Goal: Information Seeking & Learning: Learn about a topic

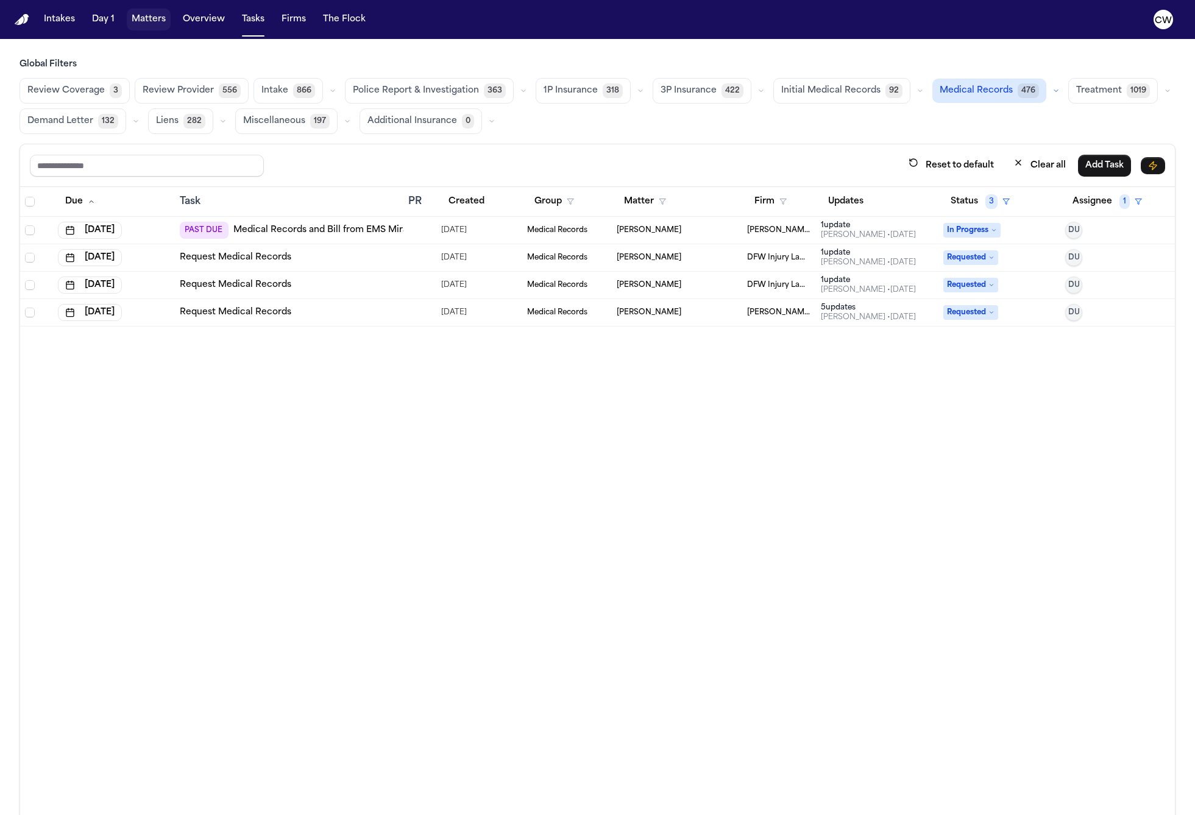
click at [132, 21] on button "Matters" at bounding box center [149, 20] width 44 height 22
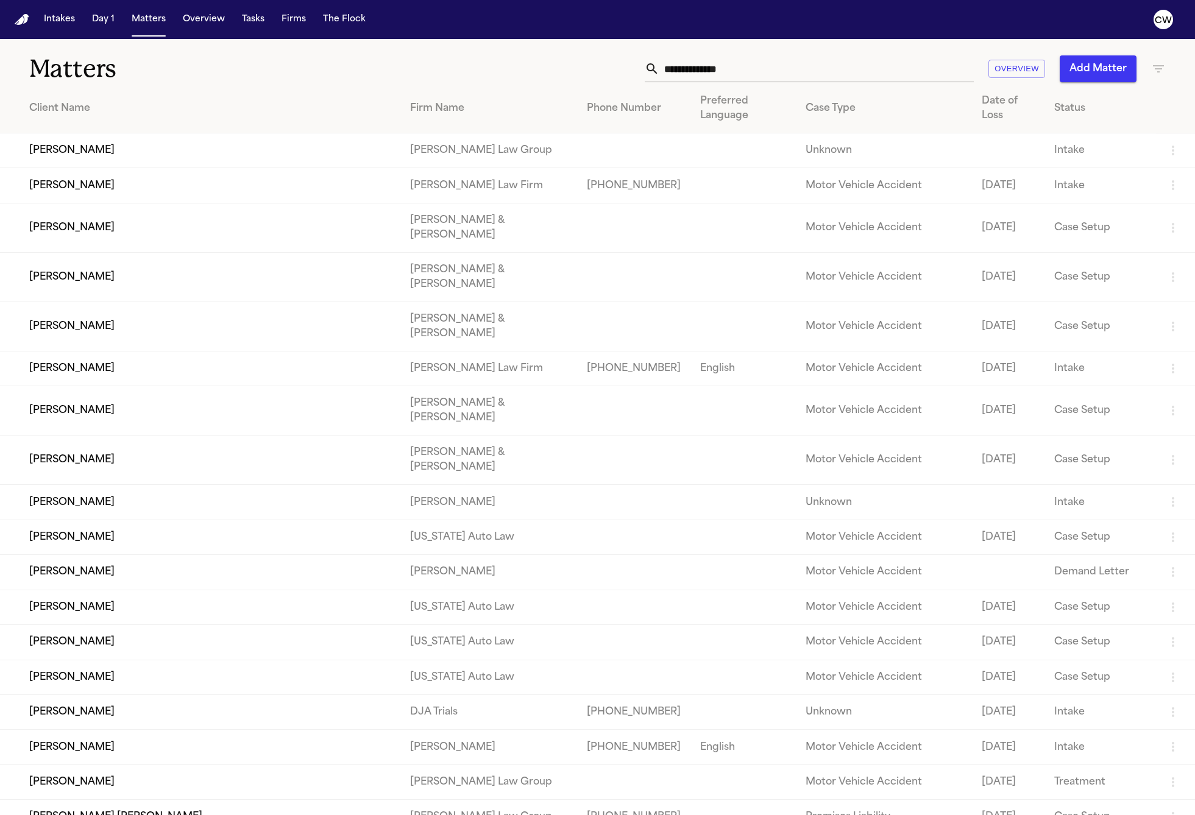
click at [191, 222] on td "[PERSON_NAME]" at bounding box center [200, 227] width 400 height 49
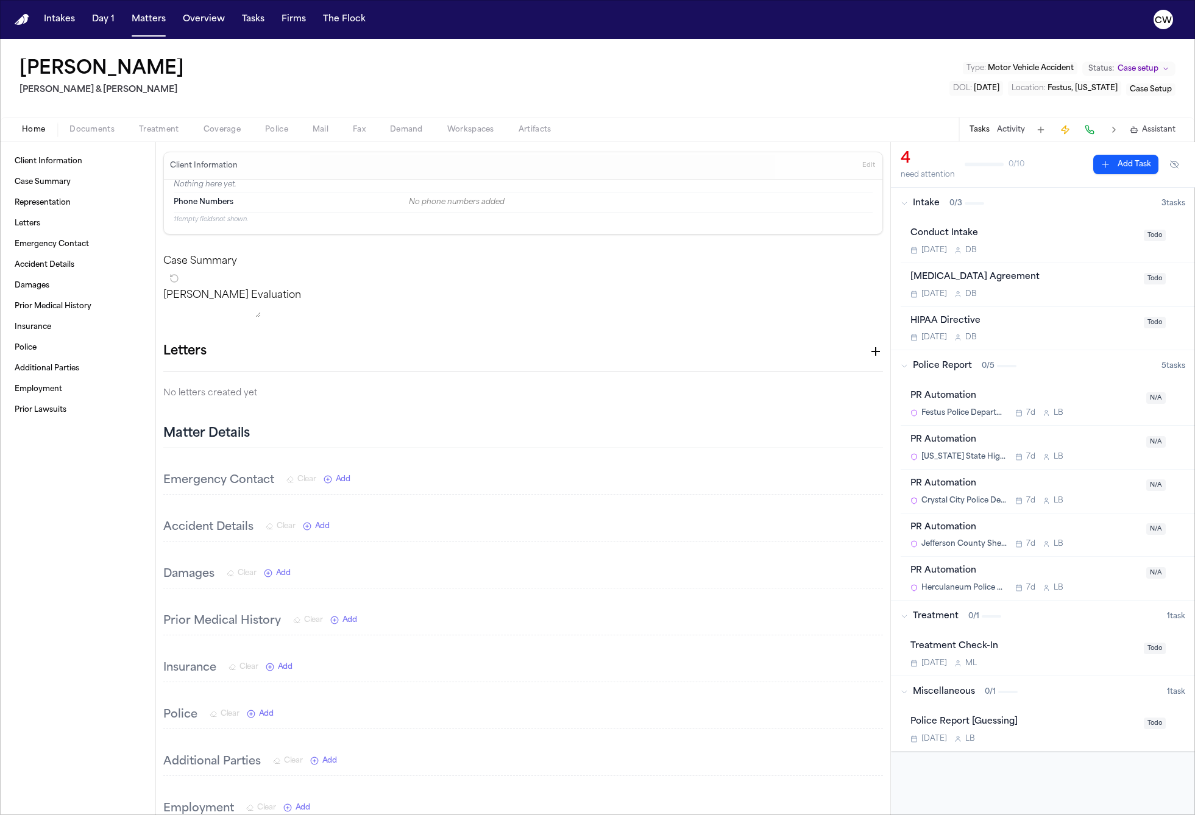
click at [493, 79] on div "[PERSON_NAME] & [PERSON_NAME] Type : Motor Vehicle Accident Status: Case setup …" at bounding box center [597, 78] width 1195 height 78
click at [660, 71] on div "[PERSON_NAME] & [PERSON_NAME] Type : Motor Vehicle Accident Status: Case setup …" at bounding box center [597, 78] width 1195 height 78
click at [76, 565] on div "Client Information Case Summary Representation Letters Emergency Contact Accide…" at bounding box center [77, 478] width 155 height 673
click at [290, 23] on button "Firms" at bounding box center [294, 20] width 34 height 22
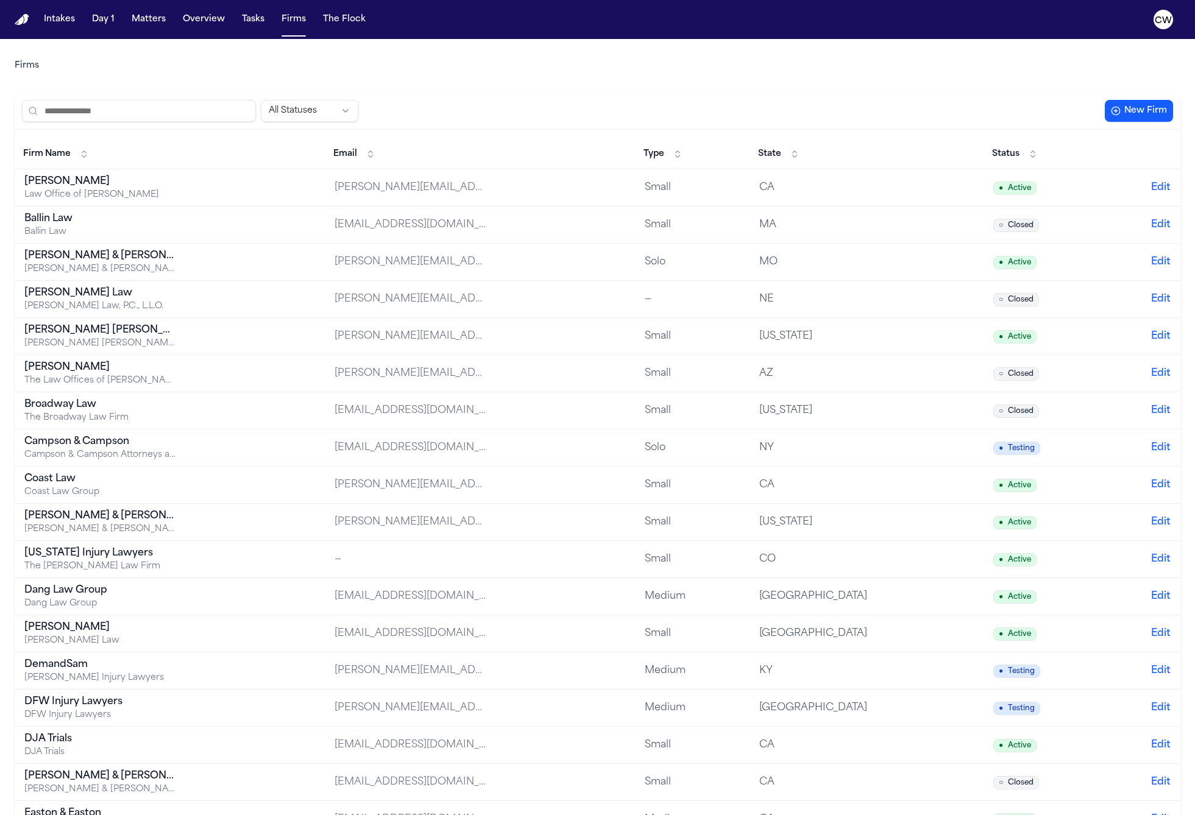
click at [165, 115] on input "search" at bounding box center [139, 111] width 234 height 22
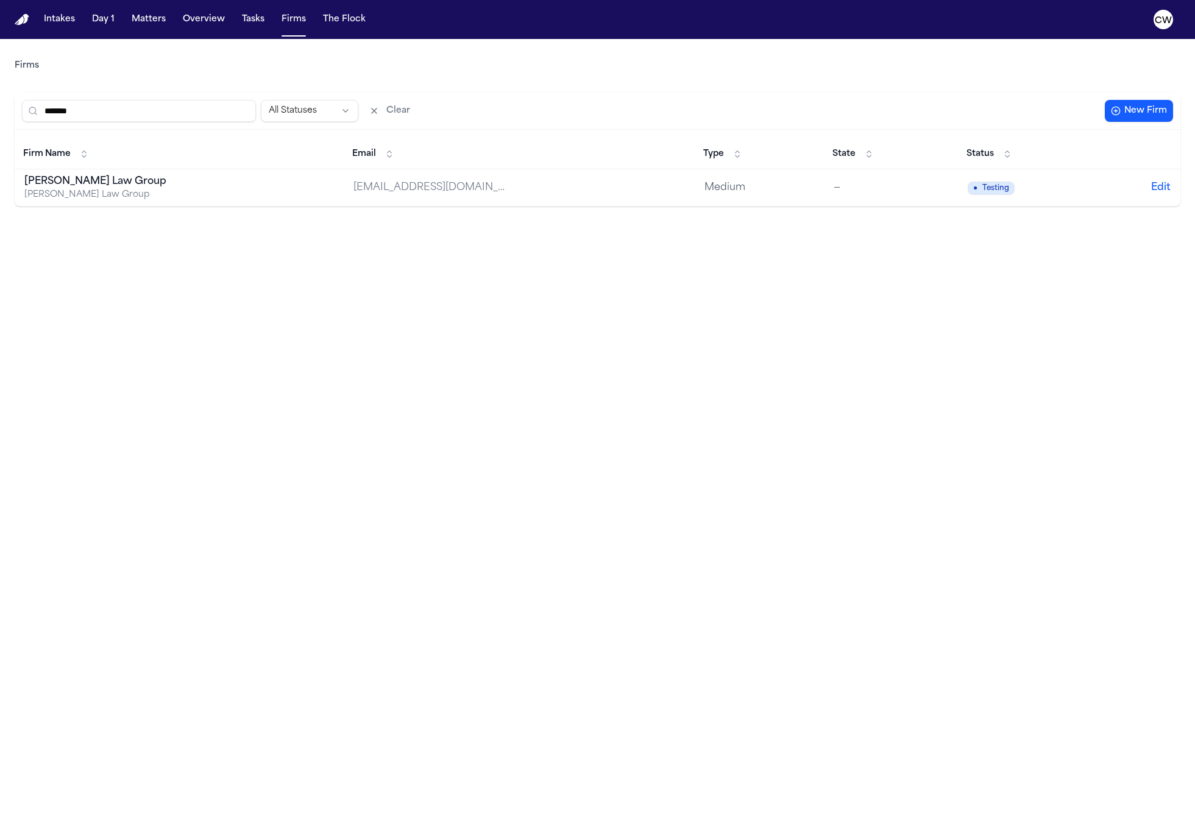
type input "******"
click at [153, 191] on div "[PERSON_NAME] Law Group" at bounding box center [100, 195] width 152 height 12
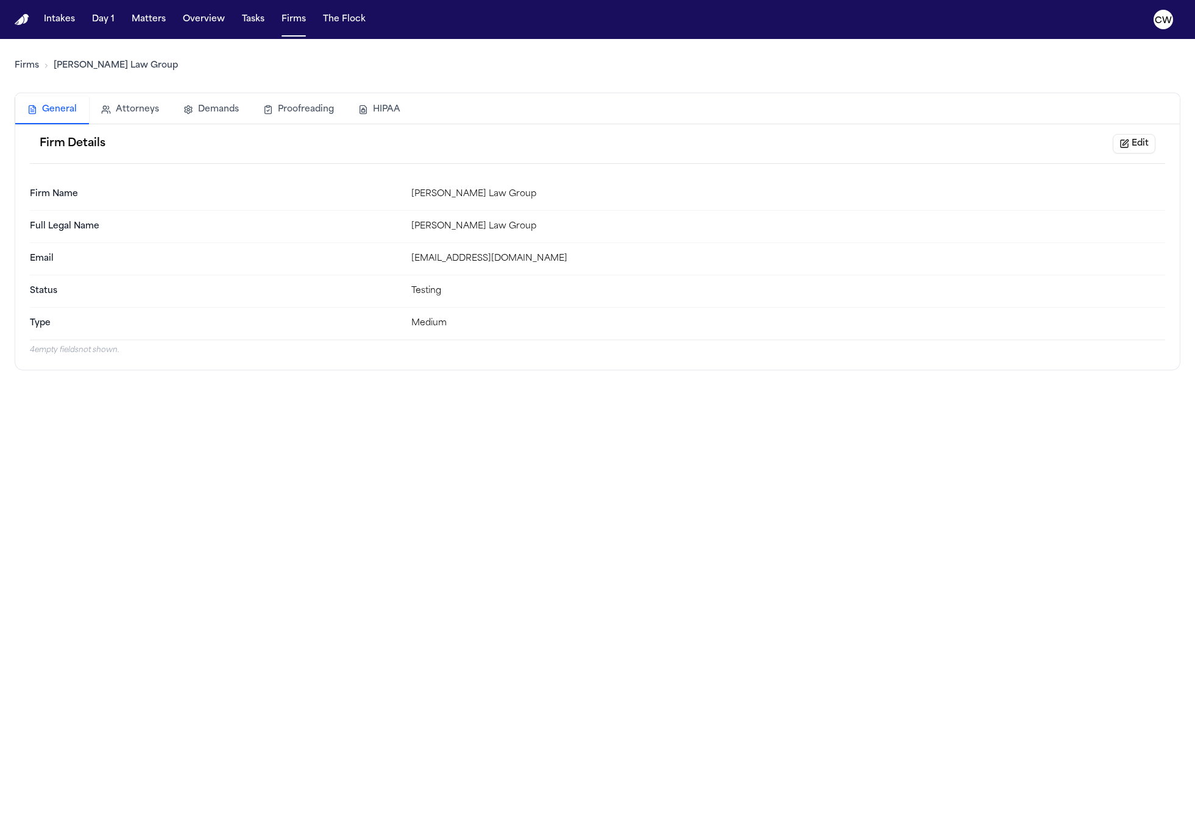
click at [172, 497] on main "Firms [PERSON_NAME] Law Group General Attorneys Demands Proofreading HIPAA Firm…" at bounding box center [597, 427] width 1195 height 776
click at [147, 99] on button "Attorneys" at bounding box center [130, 109] width 82 height 27
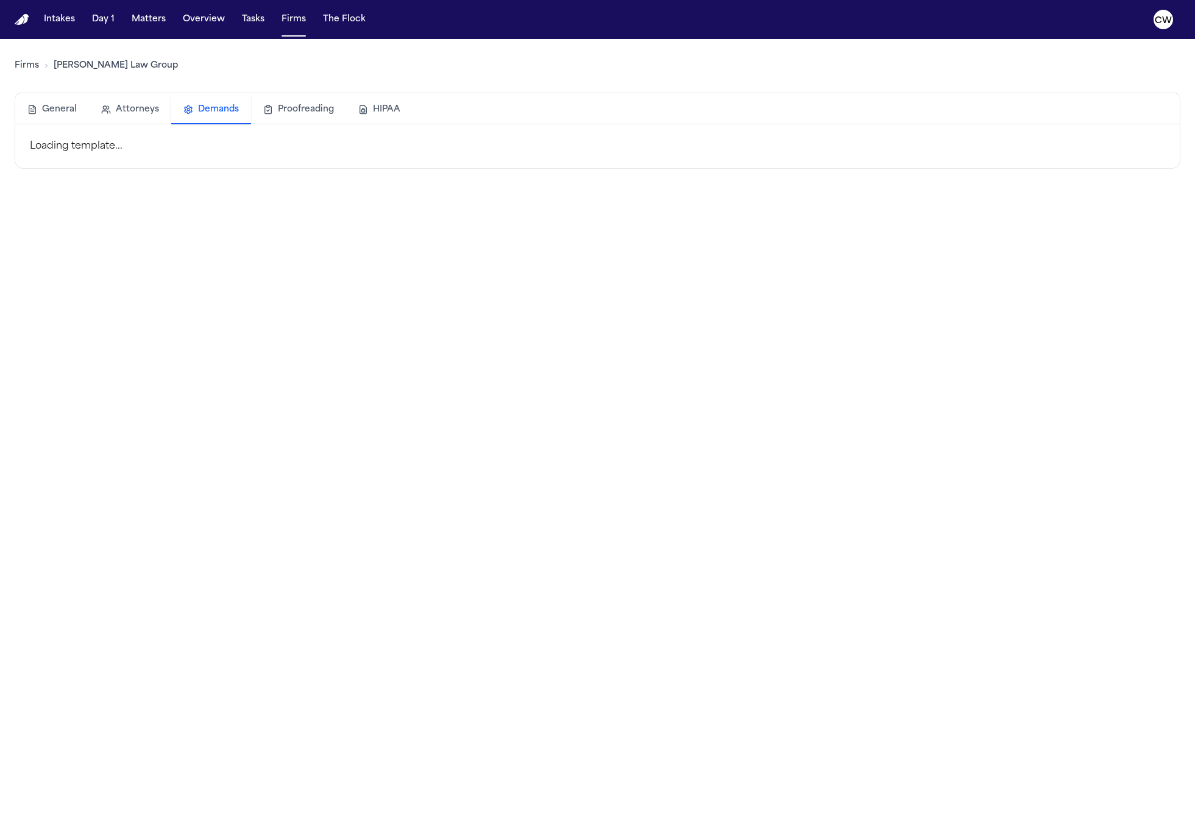
click at [196, 109] on button "Demands" at bounding box center [211, 110] width 80 height 28
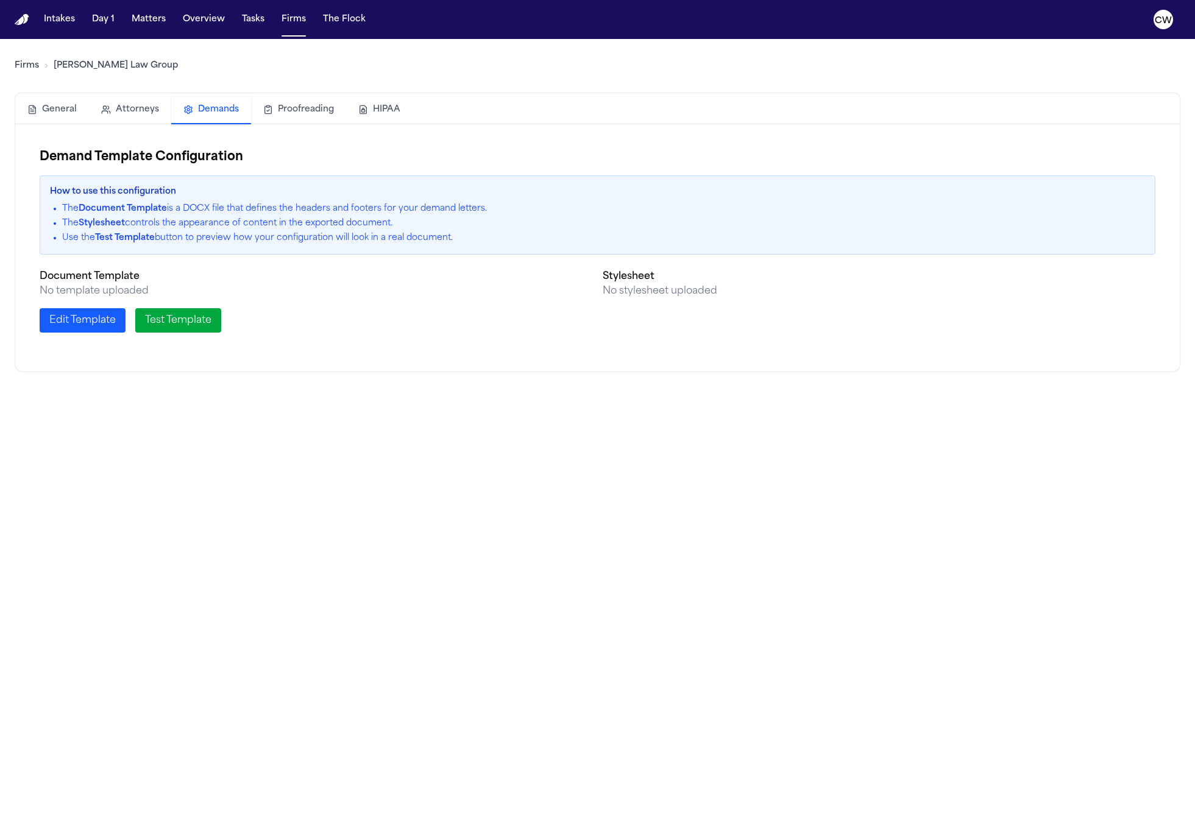
click at [283, 108] on button "Proofreading" at bounding box center [298, 109] width 95 height 27
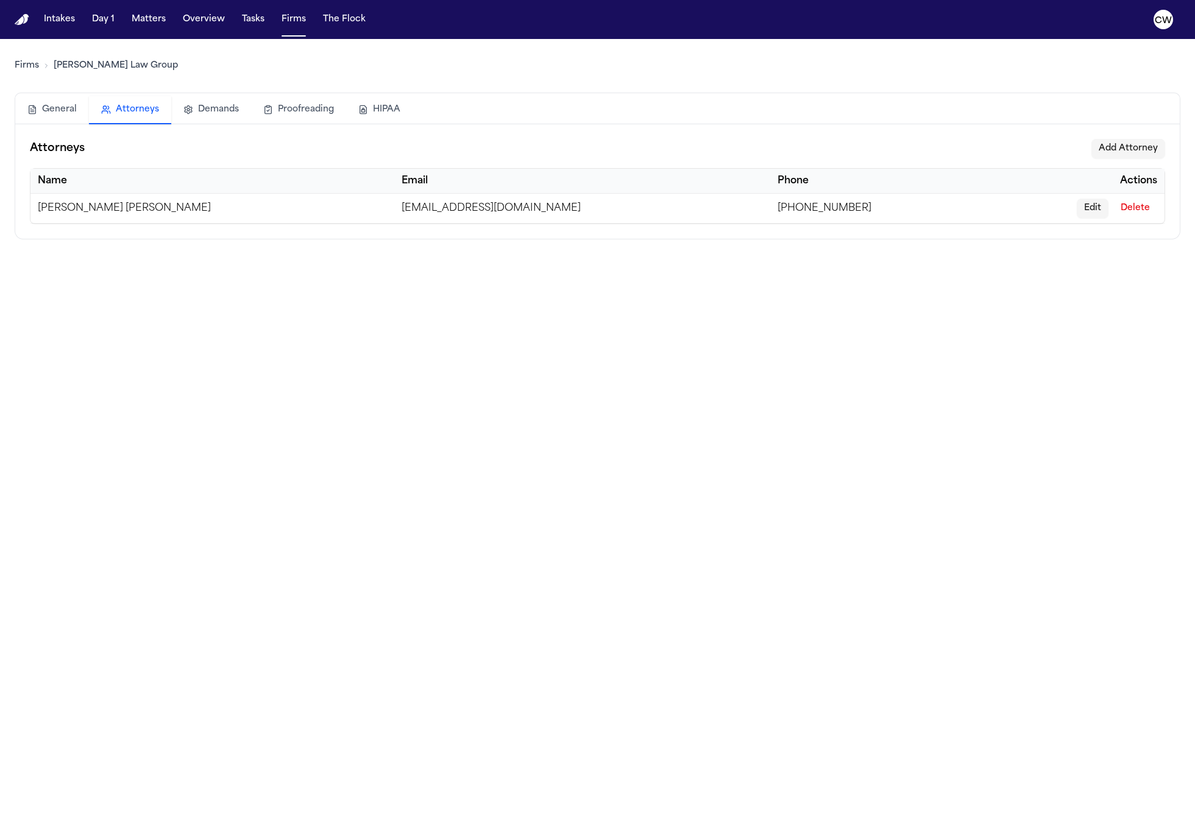
click at [141, 121] on button "Attorneys" at bounding box center [130, 110] width 82 height 28
click at [380, 110] on button "HIPAA" at bounding box center [379, 109] width 66 height 27
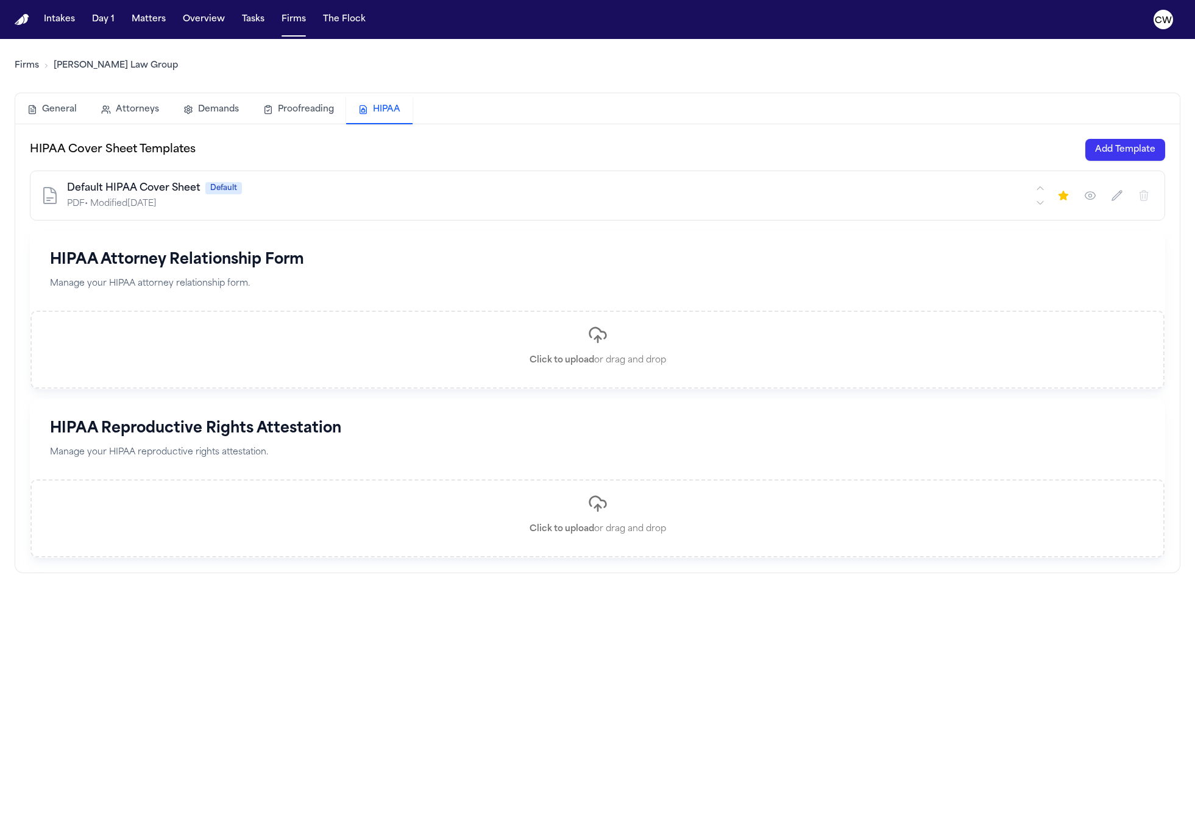
click at [129, 117] on button "Attorneys" at bounding box center [130, 109] width 82 height 27
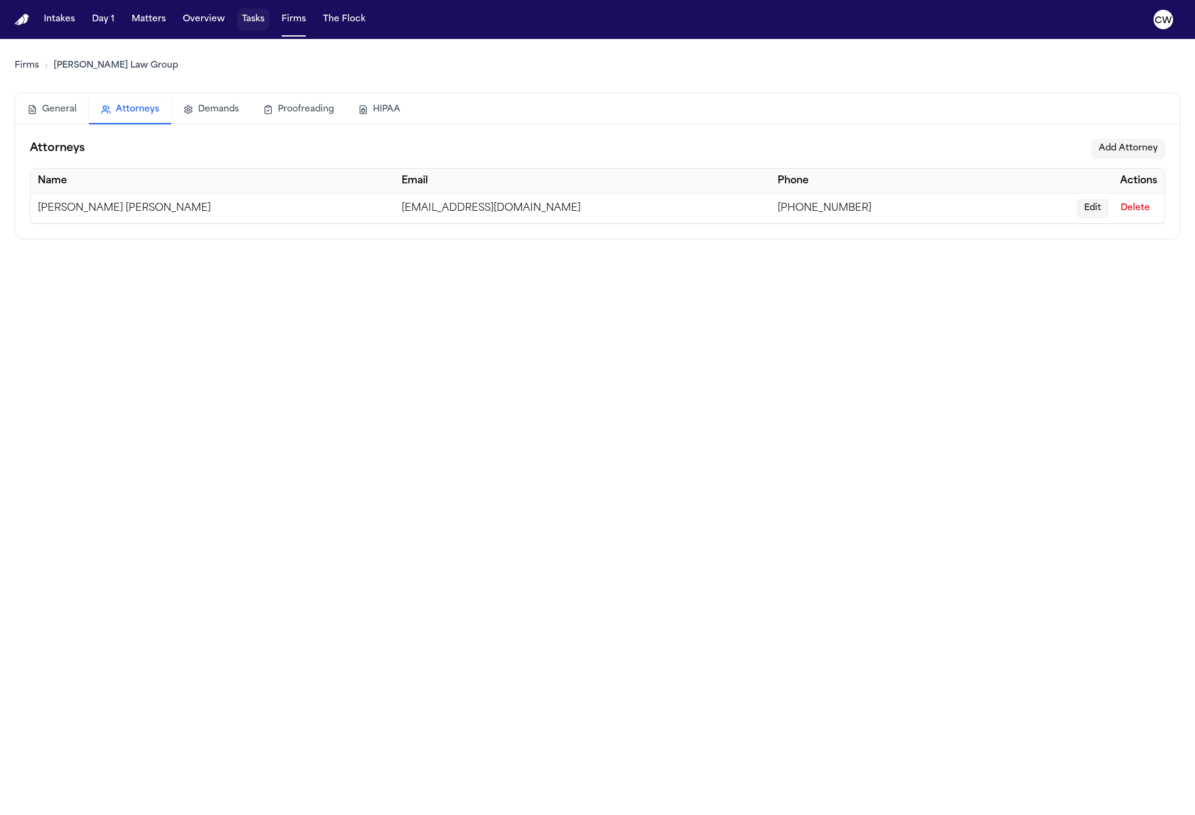
click at [252, 24] on button "Tasks" at bounding box center [253, 20] width 32 height 22
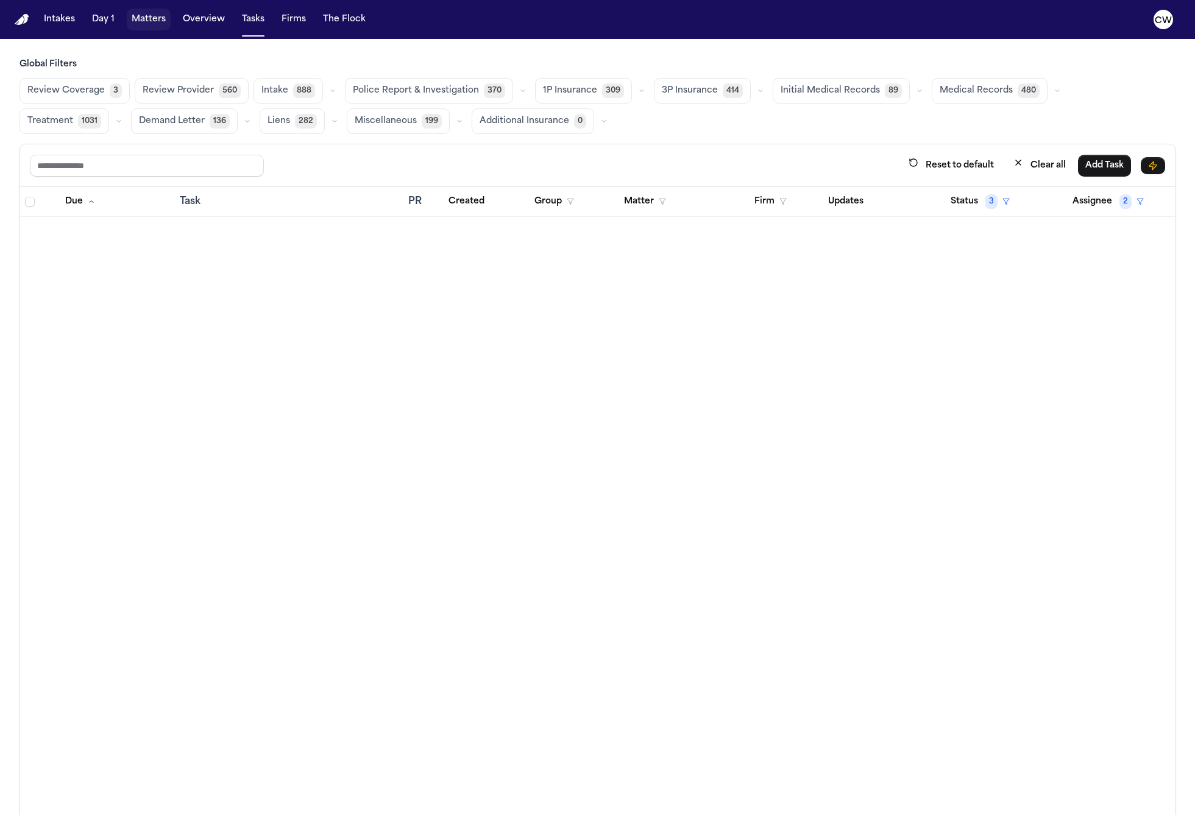
click at [138, 22] on button "Matters" at bounding box center [149, 20] width 44 height 22
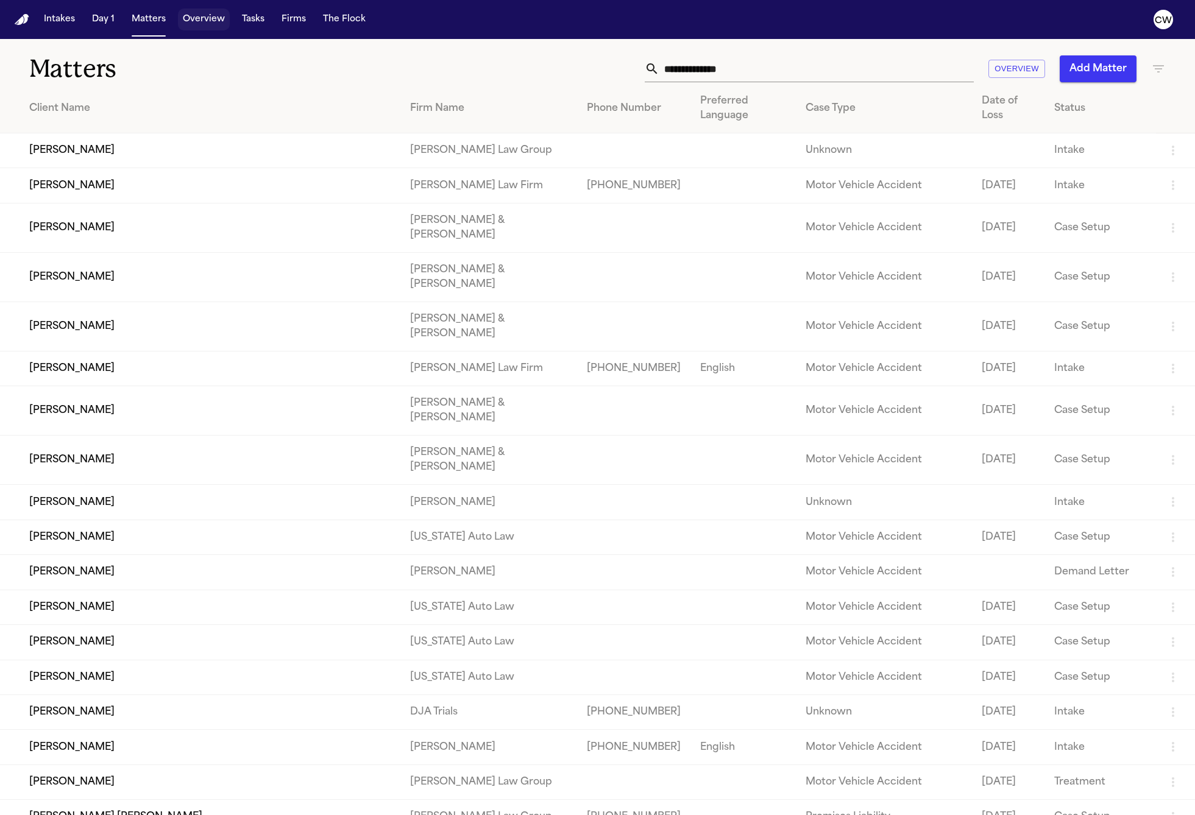
click at [210, 19] on button "Overview" at bounding box center [204, 20] width 52 height 22
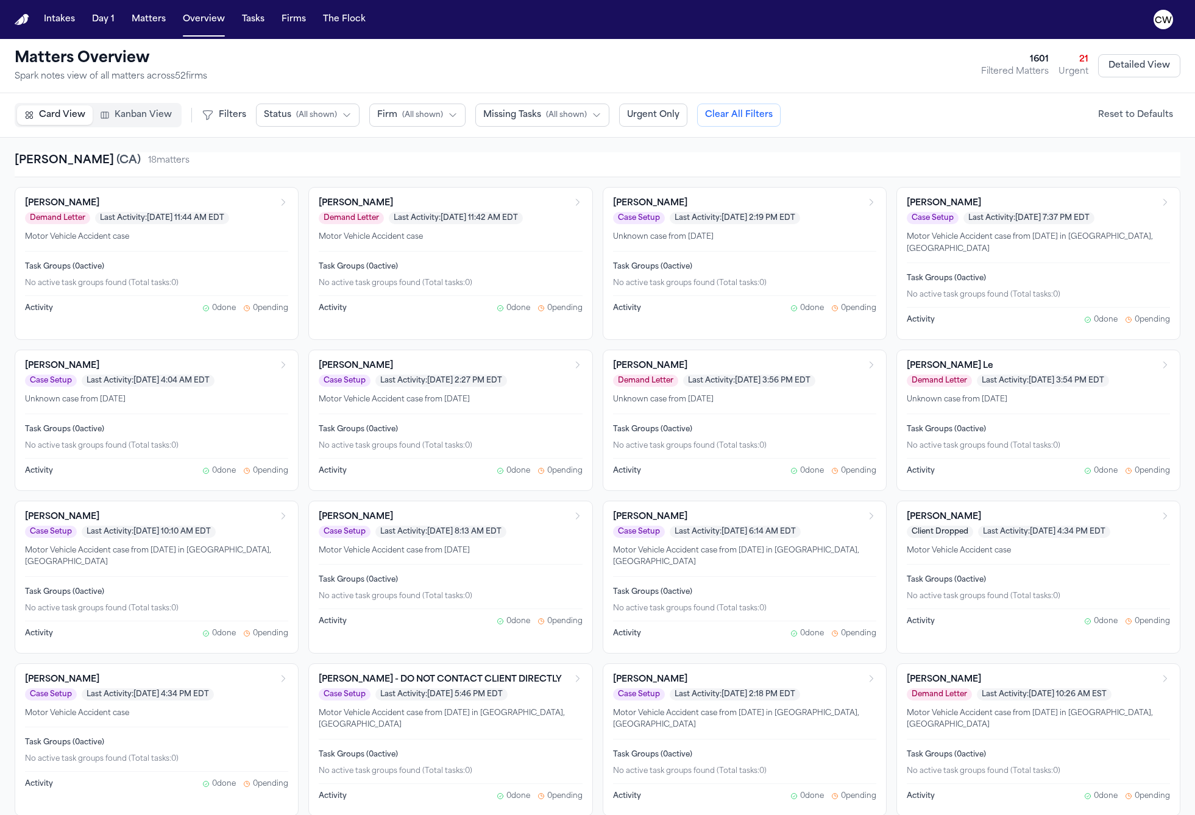
click at [450, 111] on icon "button" at bounding box center [453, 115] width 10 height 10
click at [415, 260] on span "[PERSON_NAME] Law Group" at bounding box center [439, 266] width 125 height 12
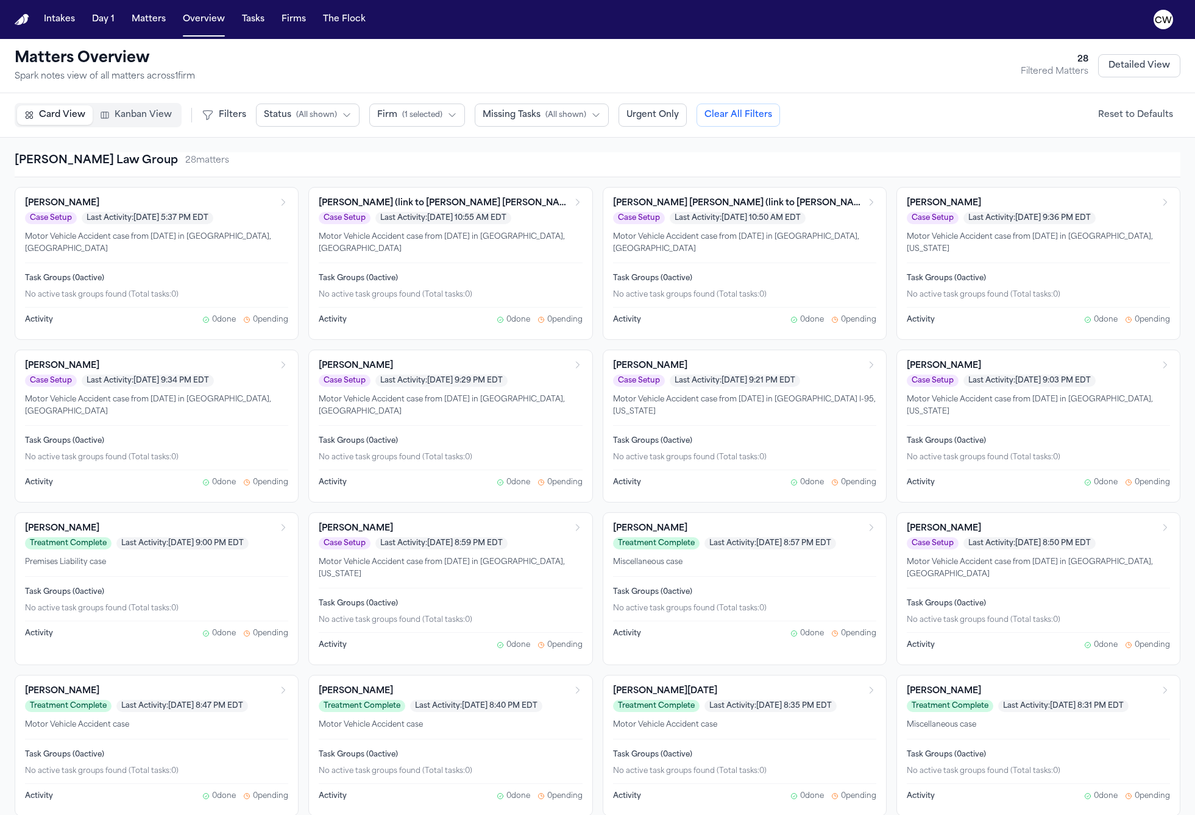
click at [525, 65] on div "Matters Overview Spark notes view of all matters across 1 firm 28 Filtered Matt…" at bounding box center [598, 66] width 1166 height 34
click at [146, 113] on span "Kanban View" at bounding box center [143, 115] width 57 height 12
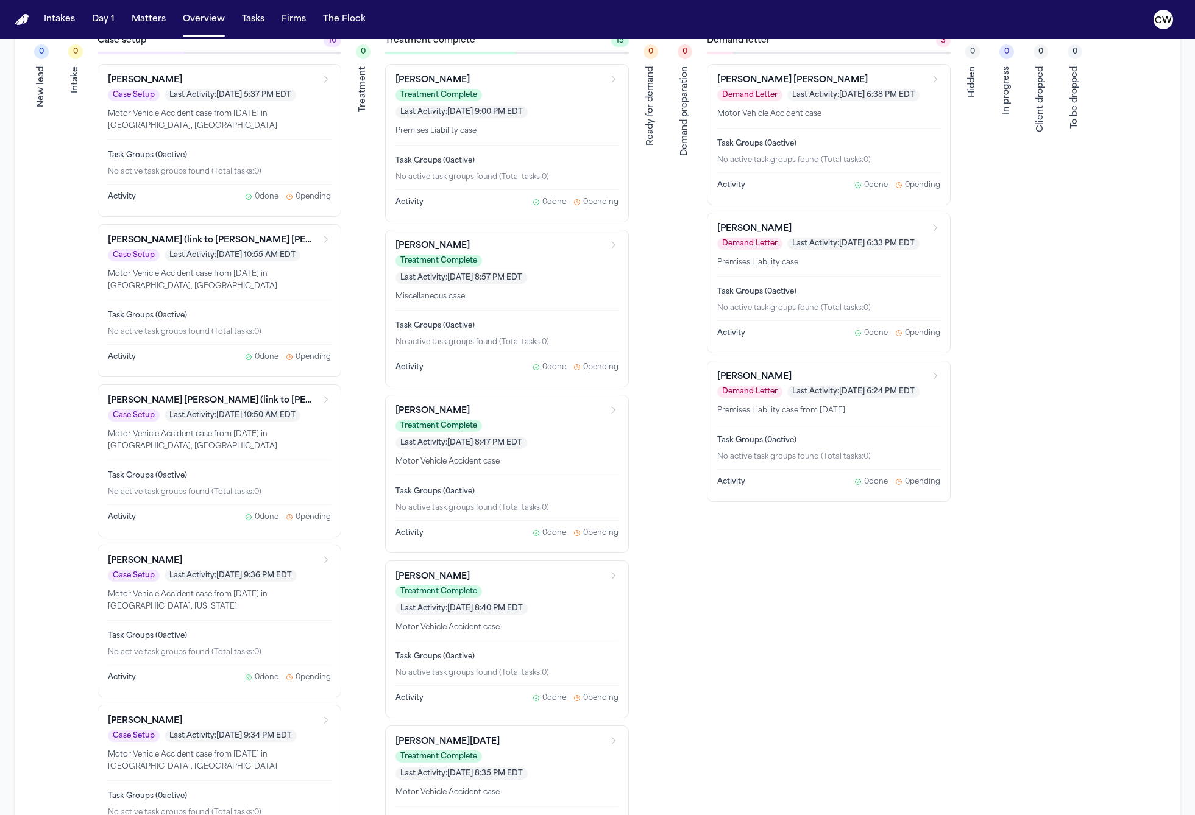
scroll to position [0, 0]
